Goal: Use online tool/utility: Utilize a website feature to perform a specific function

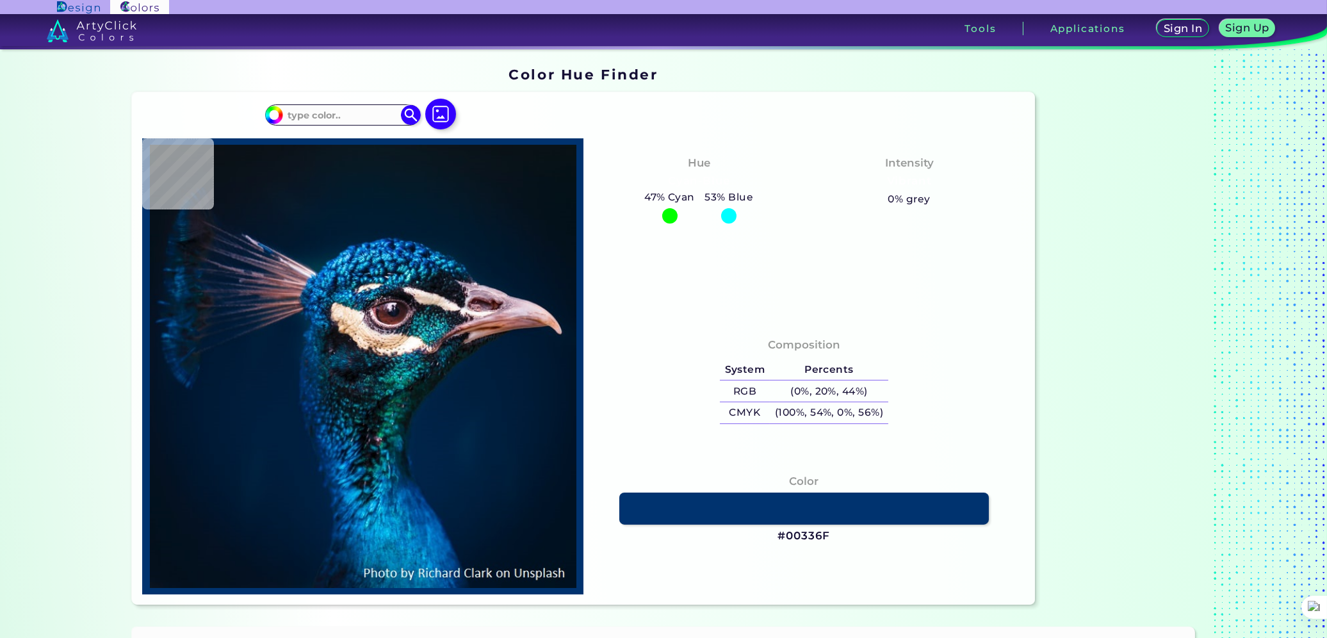
scroll to position [4375, 0]
type input "#0b141b"
type input "#0B141B"
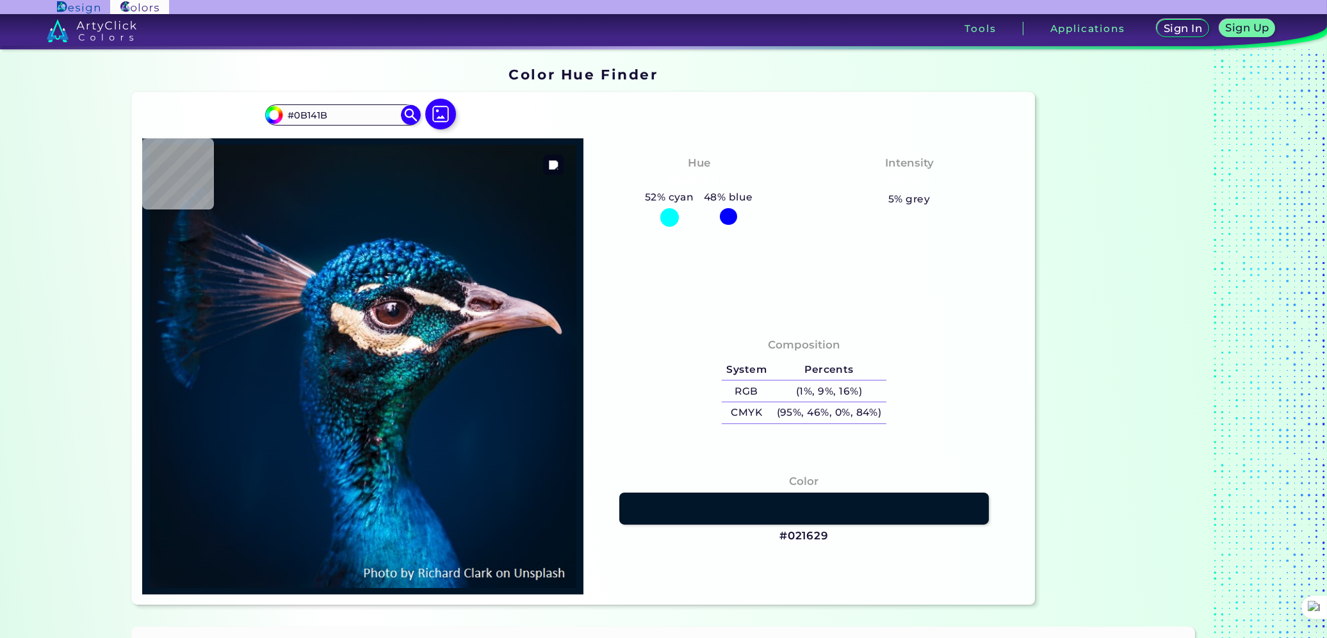
type input "#021629"
type input "#011629"
type input "#00162a"
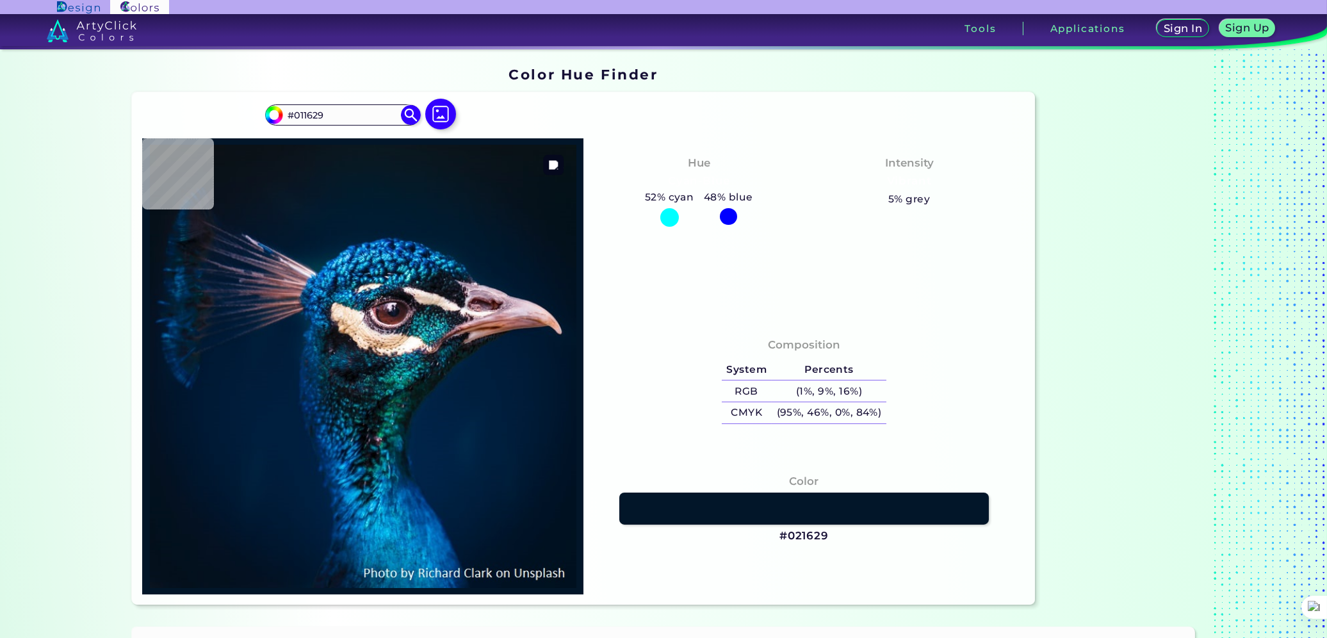
type input "#00162A"
type input "#011326"
type input "#011224"
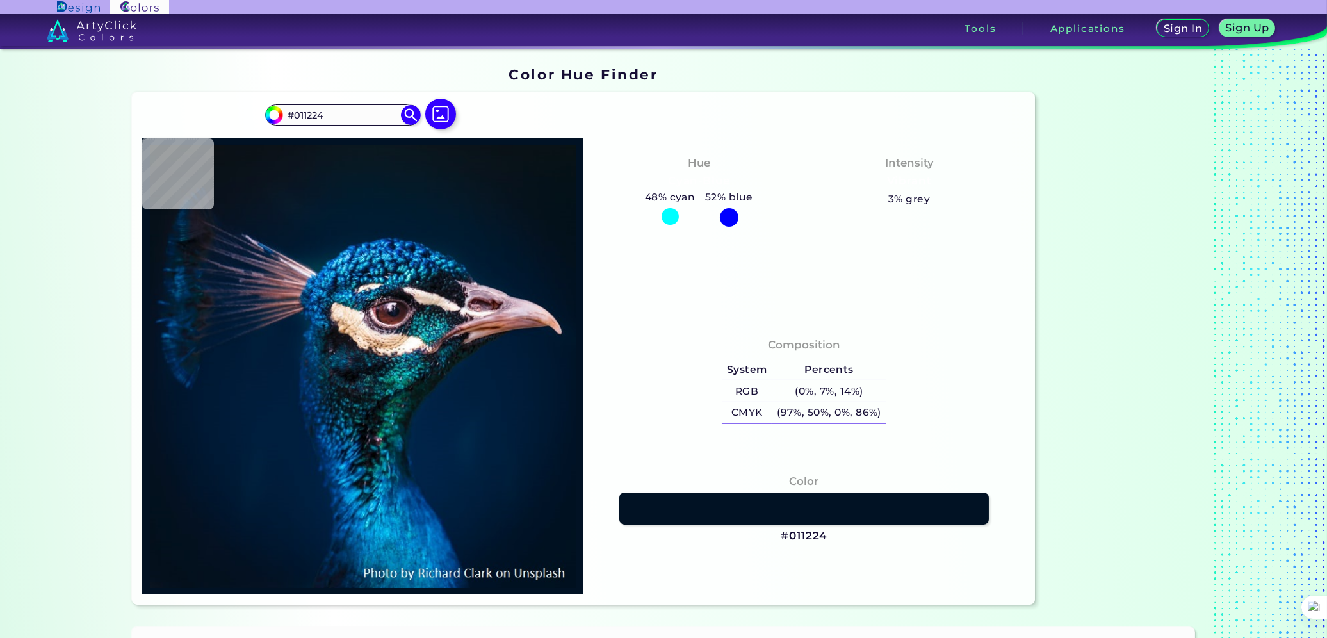
click at [791, 534] on h3 "#011224" at bounding box center [803, 535] width 46 height 15
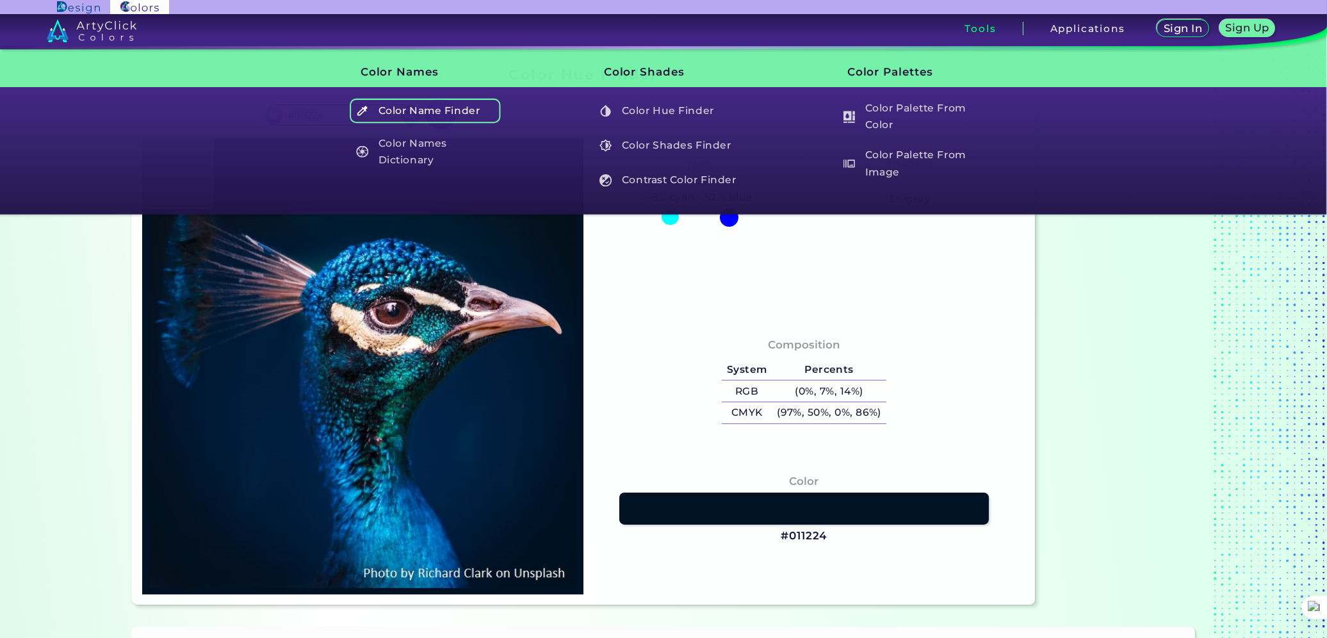
click at [464, 109] on h5 "Color Name Finder" at bounding box center [425, 111] width 150 height 24
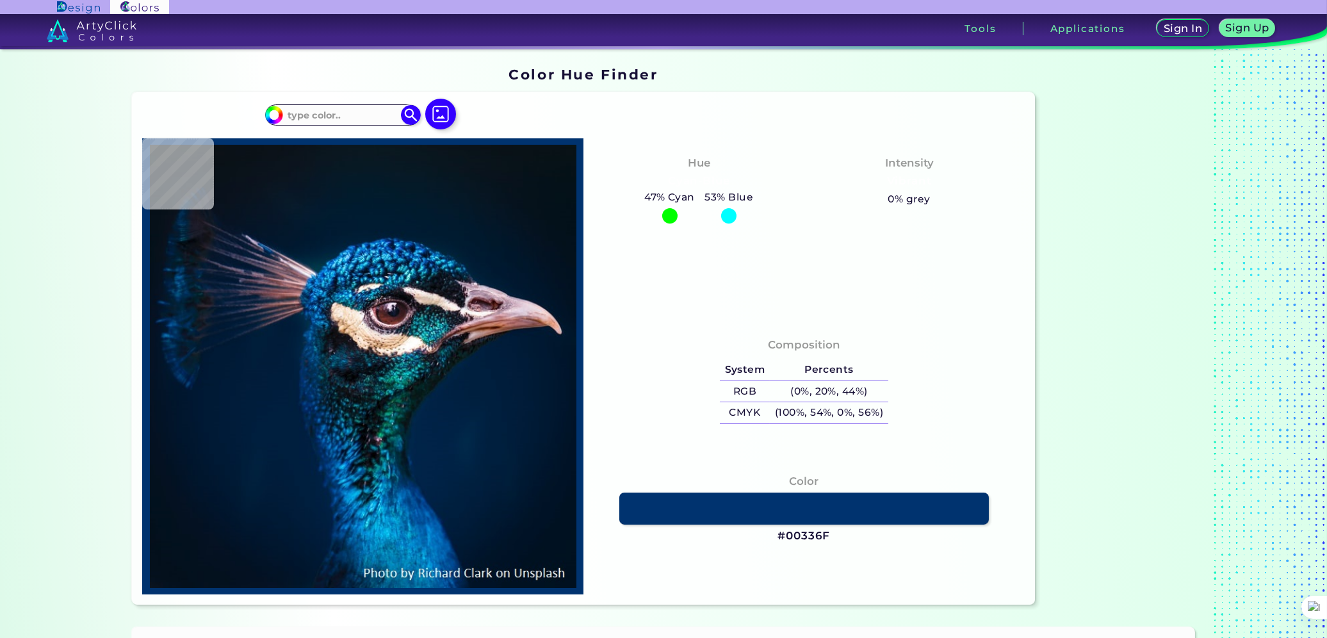
click at [793, 535] on h3 "#00336F" at bounding box center [803, 535] width 52 height 15
type textarea "00336FCopied"
click at [793, 535] on h3 "#00336F copied" at bounding box center [803, 535] width 52 height 15
copy h3 "#"
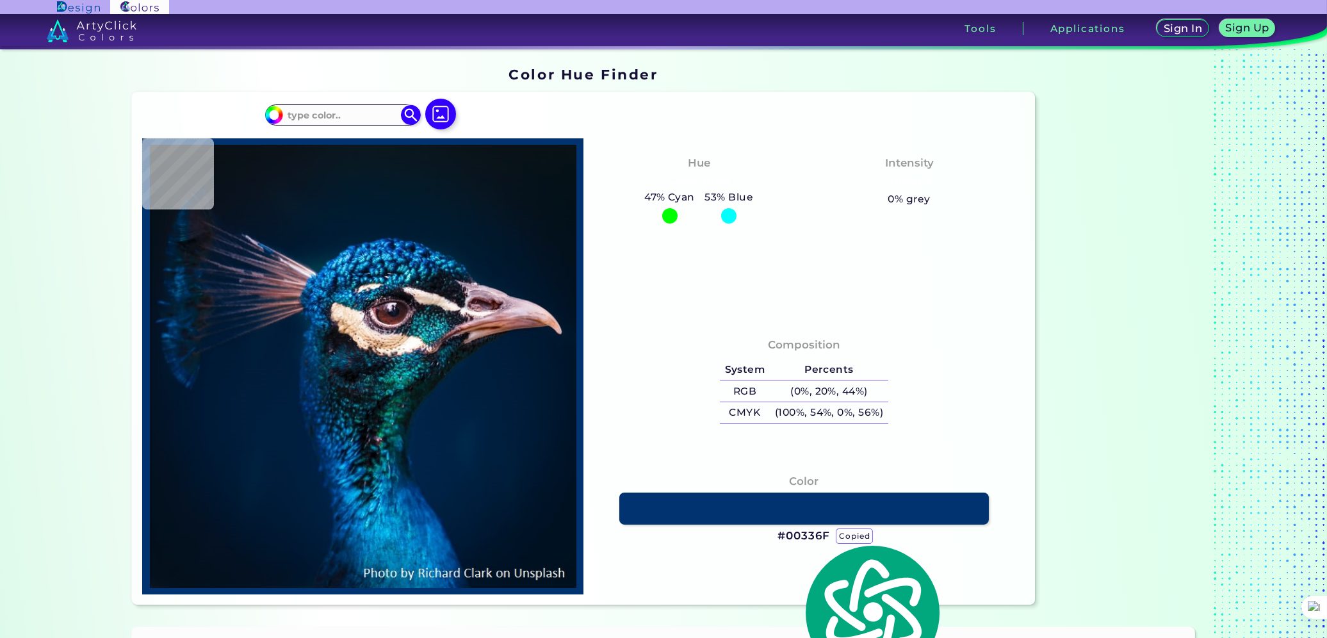
scroll to position [4375, 0]
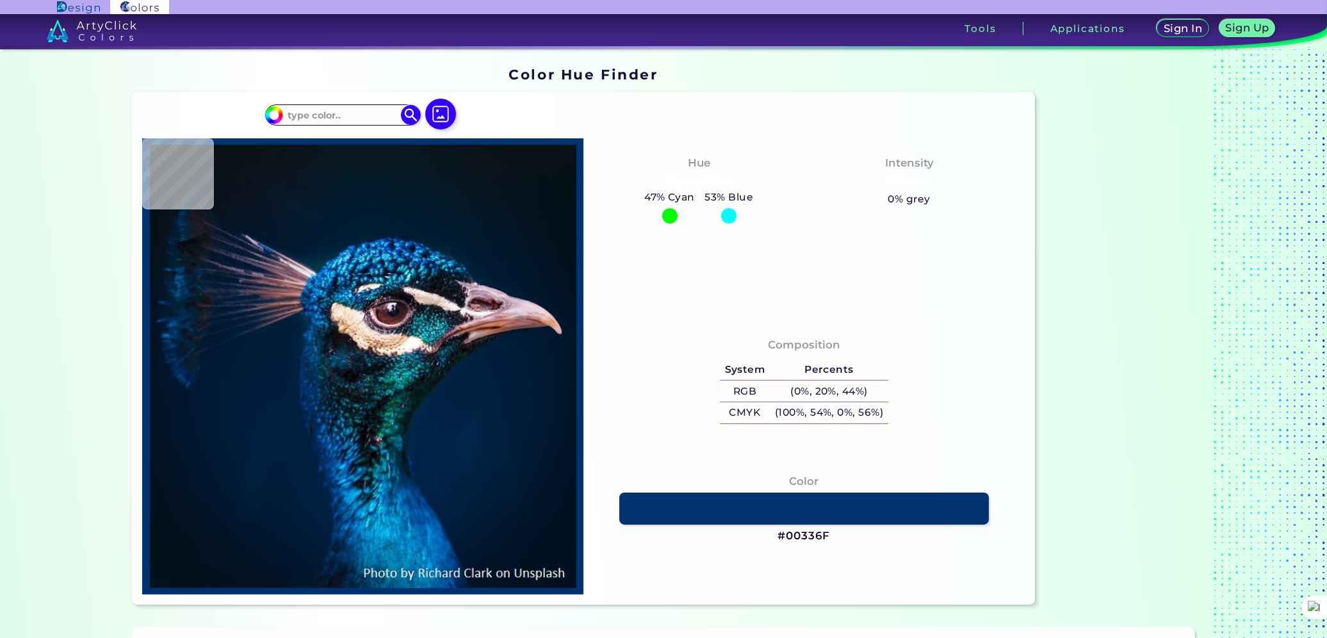
click at [792, 535] on h3 "#00336F" at bounding box center [803, 535] width 52 height 15
type input "#061117"
type input "#081317"
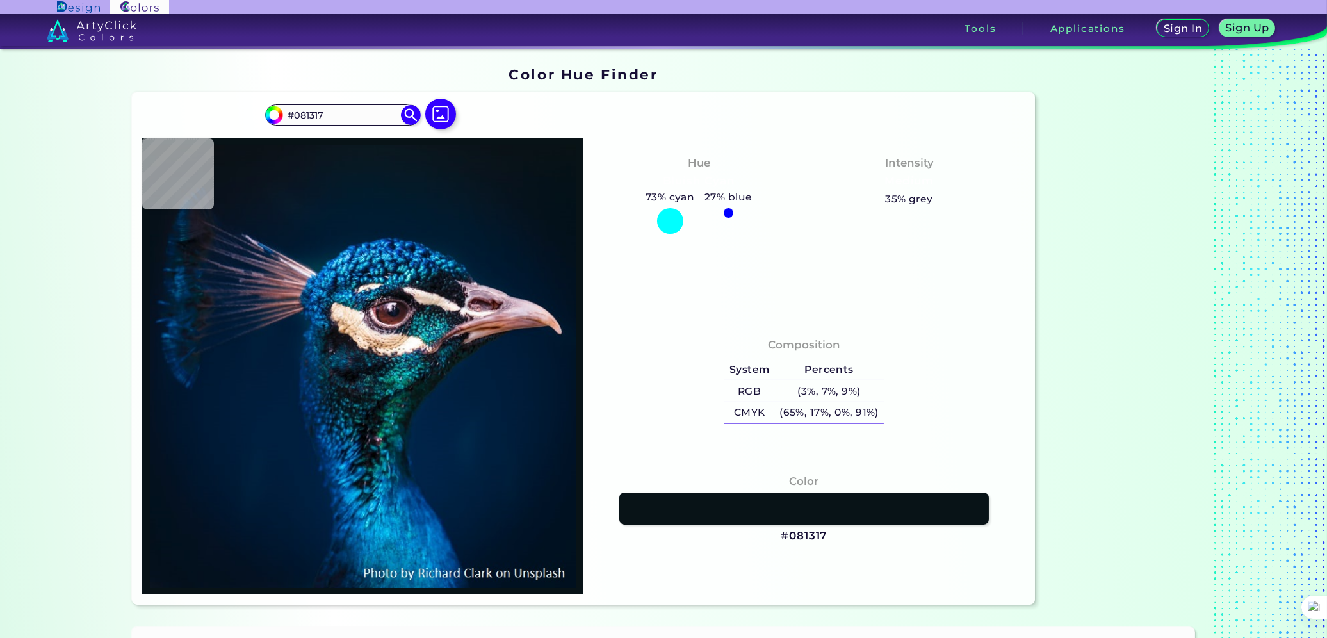
drag, startPoint x: 336, startPoint y: 112, endPoint x: 257, endPoint y: 114, distance: 78.8
click at [257, 114] on div "#081317 #081317 Acadia ◉ Acid Green ◉ Aero Blue ◉ Alabaster ◉ Albescent White ◉…" at bounding box center [583, 348] width 903 height 512
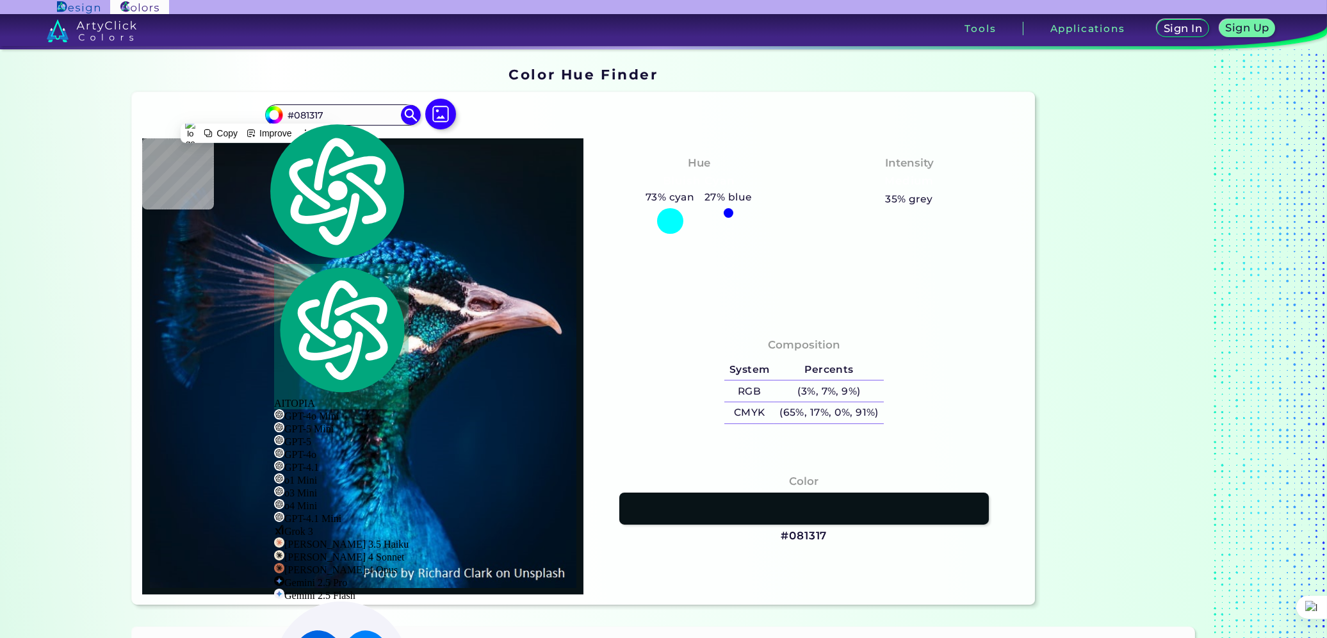
type input "#071925"
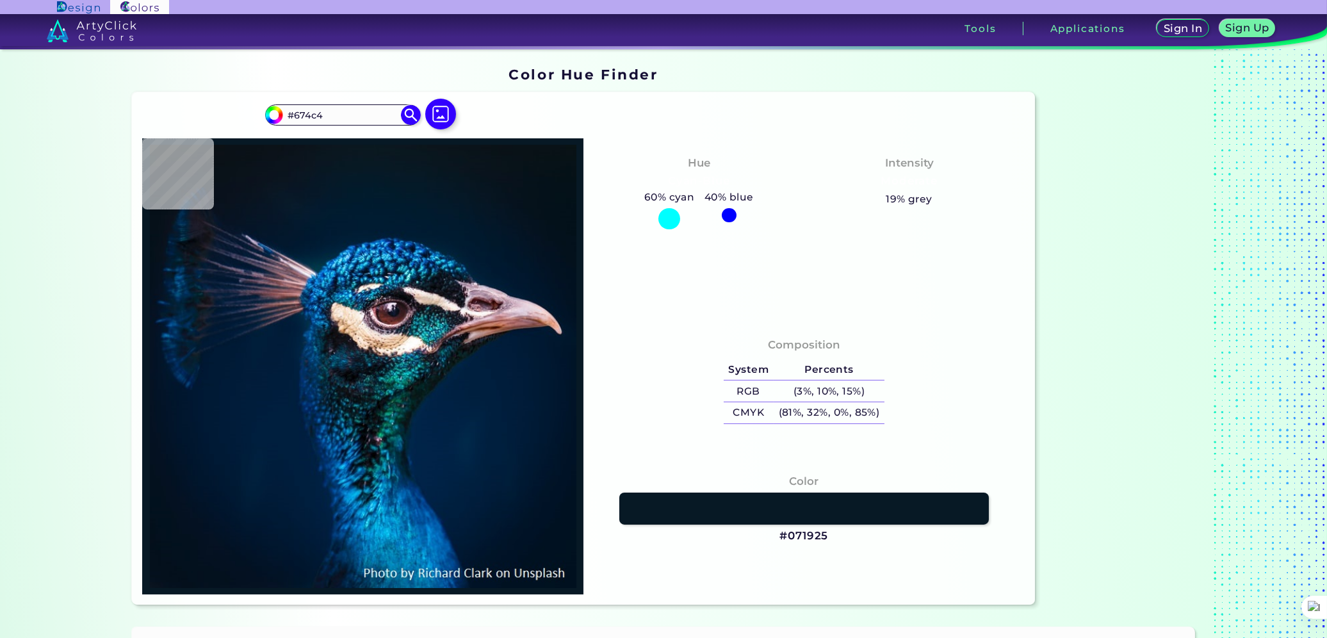
type input "#674c47"
type input "#091219"
drag, startPoint x: 321, startPoint y: 117, endPoint x: 295, endPoint y: 116, distance: 26.3
click at [295, 116] on input "#091219" at bounding box center [342, 114] width 119 height 17
type input "#674c47"
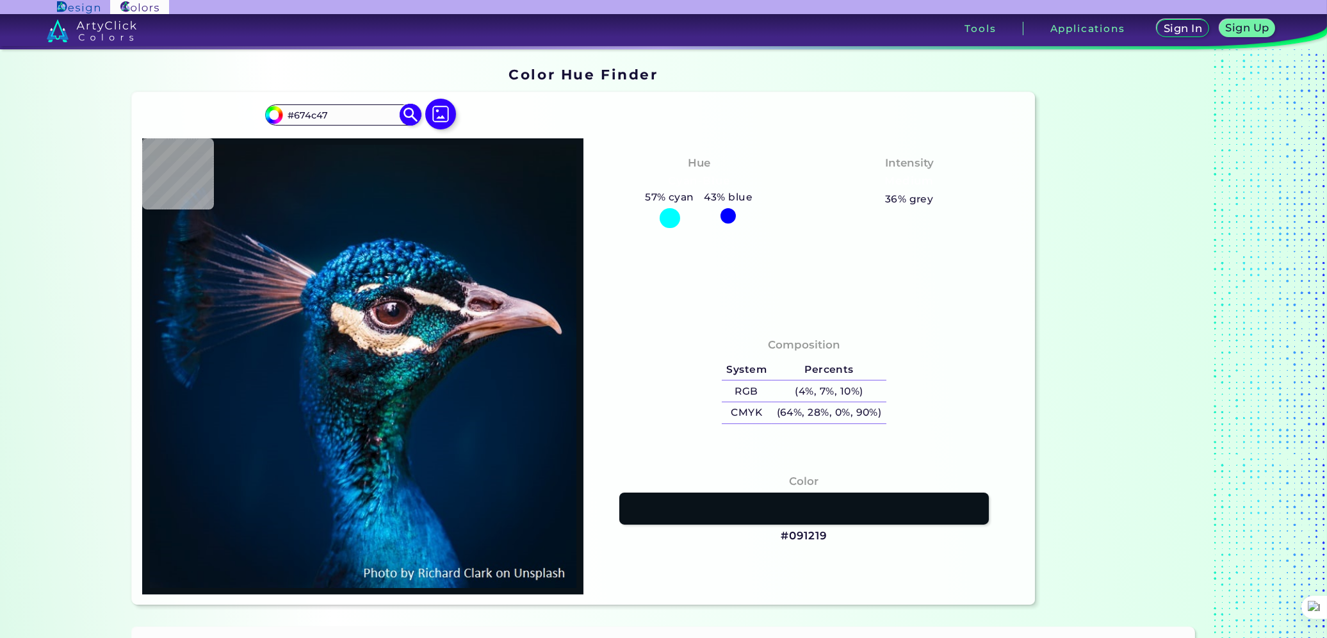
type input "#674c47"
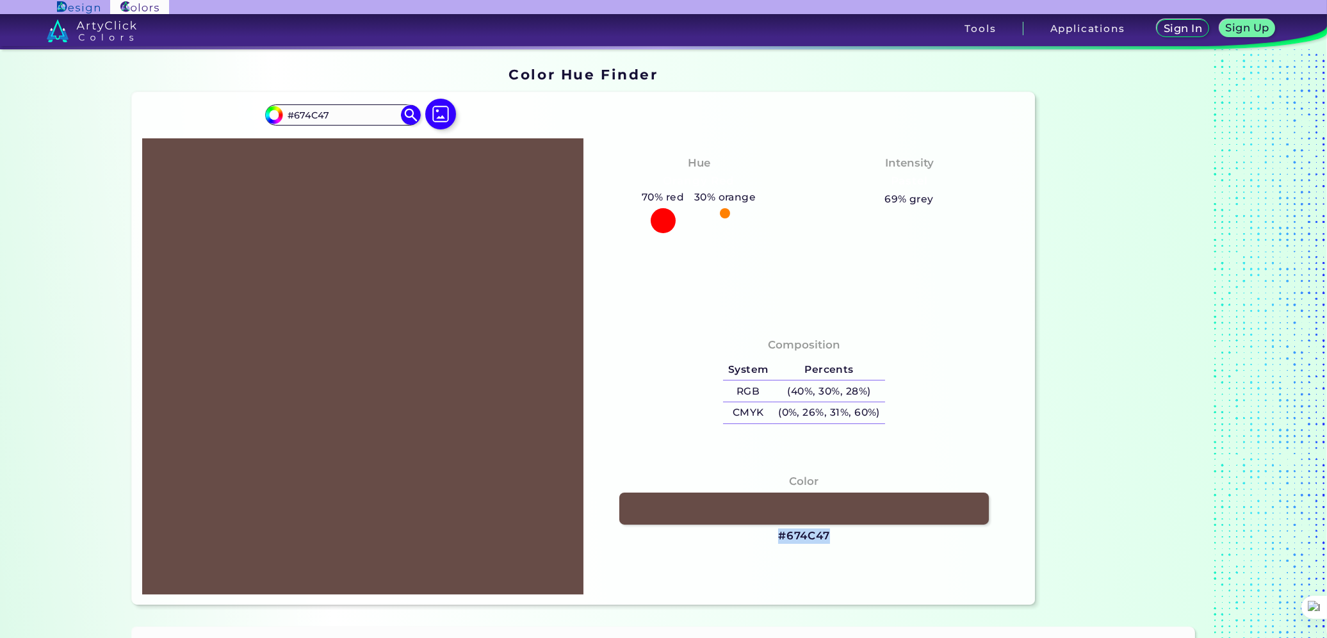
drag, startPoint x: 816, startPoint y: 537, endPoint x: 764, endPoint y: 540, distance: 51.3
click at [764, 540] on div "Color #674C47" at bounding box center [804, 509] width 421 height 84
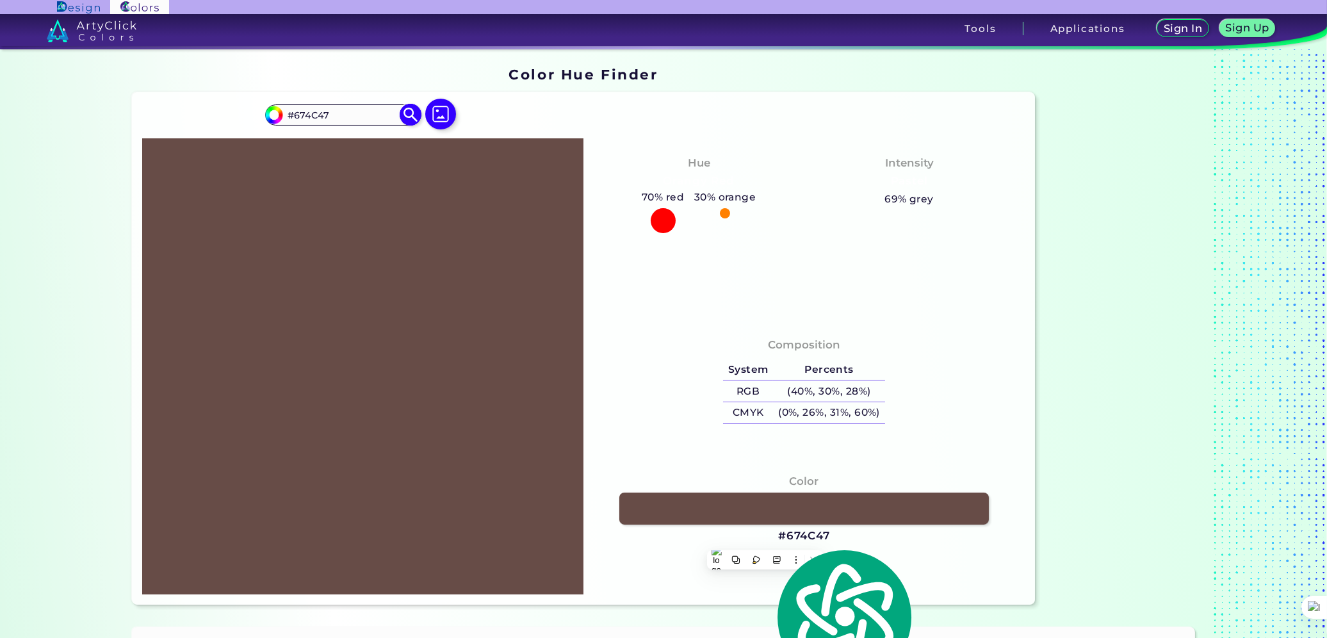
click at [332, 113] on input "#674C47" at bounding box center [342, 114] width 119 height 17
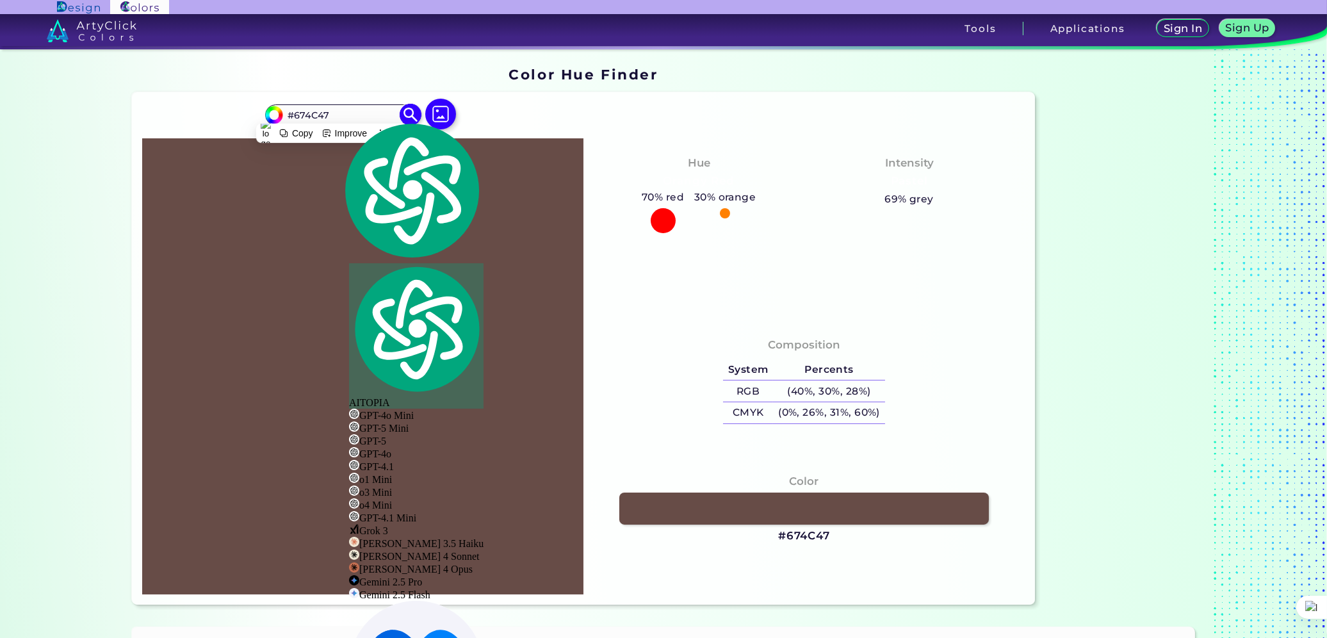
paste input "008cce"
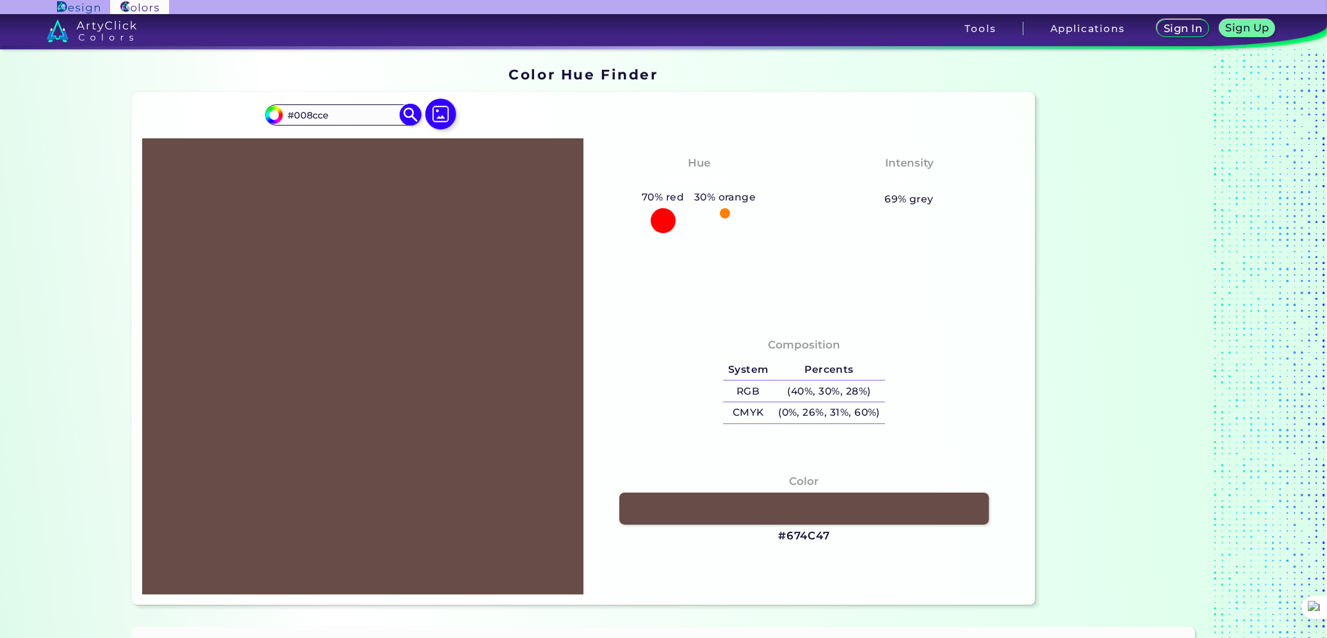
type input "#008cce"
type input "#008CCE"
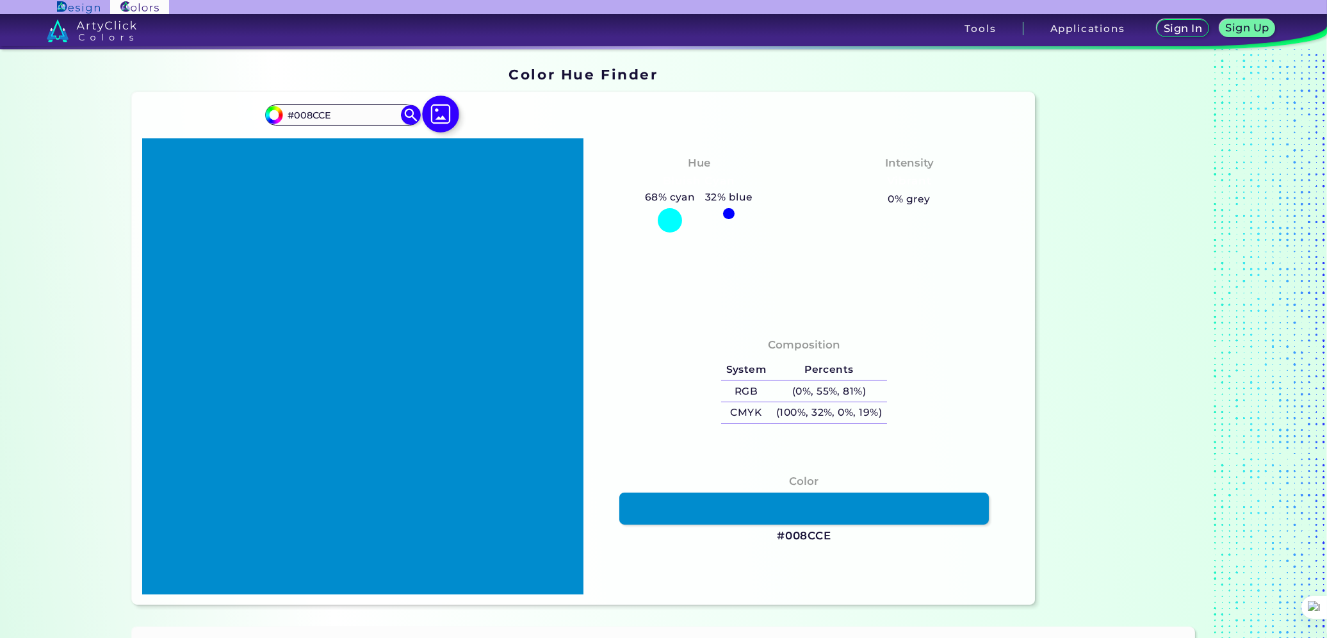
click at [439, 115] on img at bounding box center [440, 113] width 37 height 37
click at [0, 0] on input "file" at bounding box center [0, 0] width 0 height 0
